Goal: Navigation & Orientation: Find specific page/section

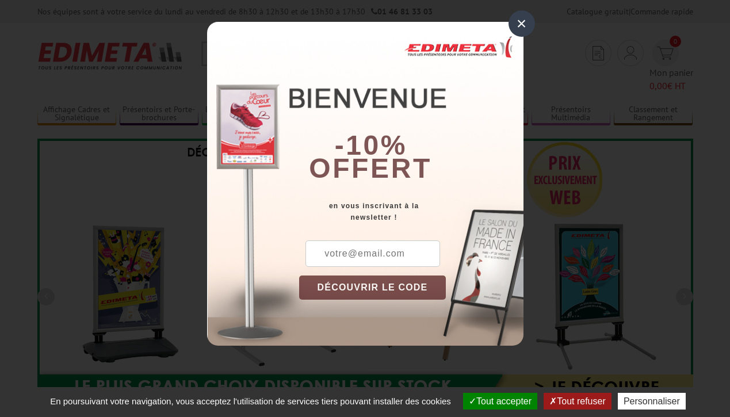
click at [499, 401] on button "Tout accepter" at bounding box center [500, 401] width 74 height 17
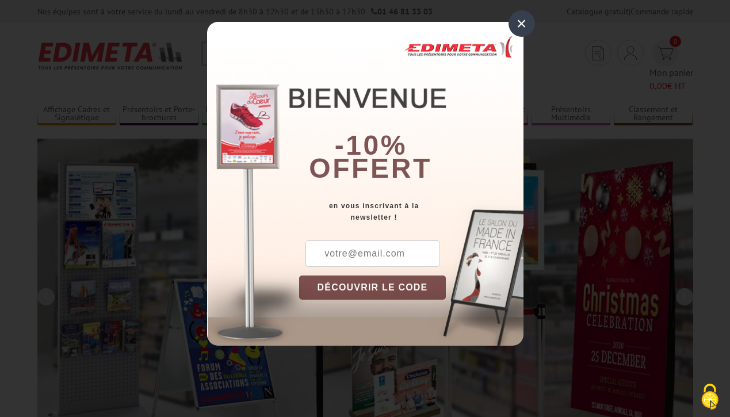
click at [521, 24] on div "×" at bounding box center [522, 23] width 26 height 26
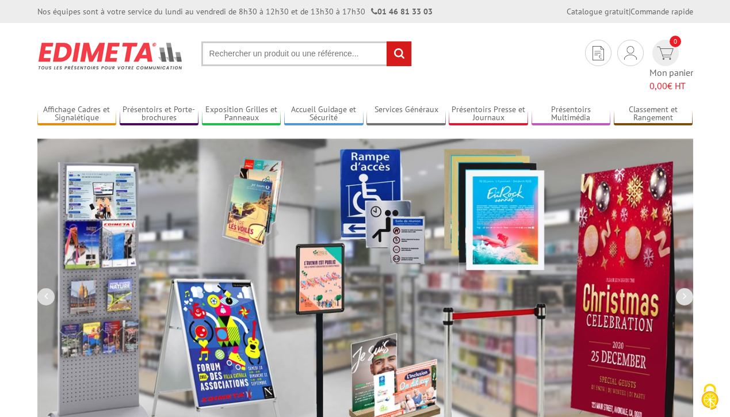
click at [0, 0] on div "Nos équipes sont à votre service du [DATE] au [DATE] de 8h30 à 12h30 et de 13h3…" at bounding box center [365, 11] width 730 height 23
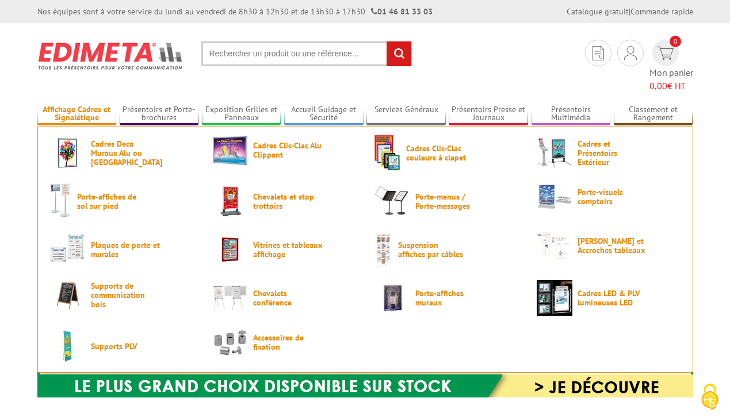
click at [77, 105] on link "Affichage Cadres et Signalétique" at bounding box center [76, 114] width 79 height 19
